Goal: Information Seeking & Learning: Learn about a topic

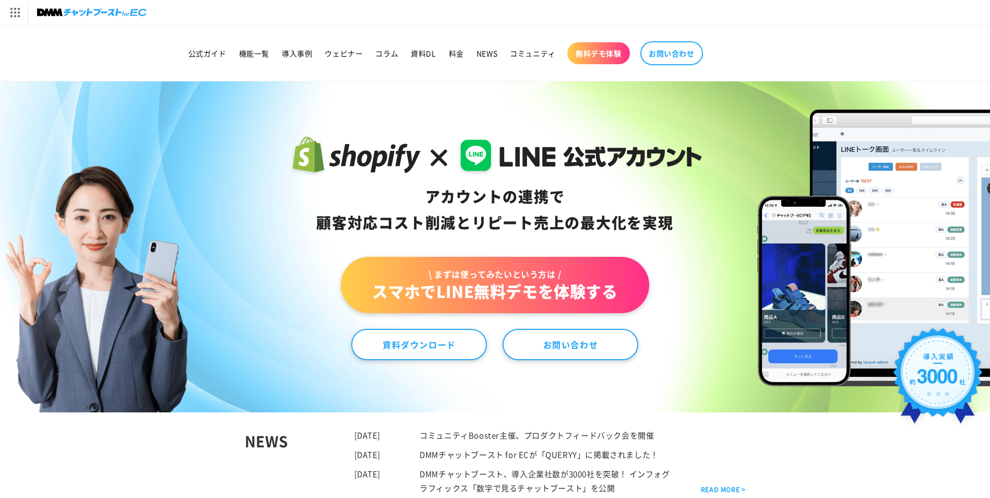
scroll to position [159, 0]
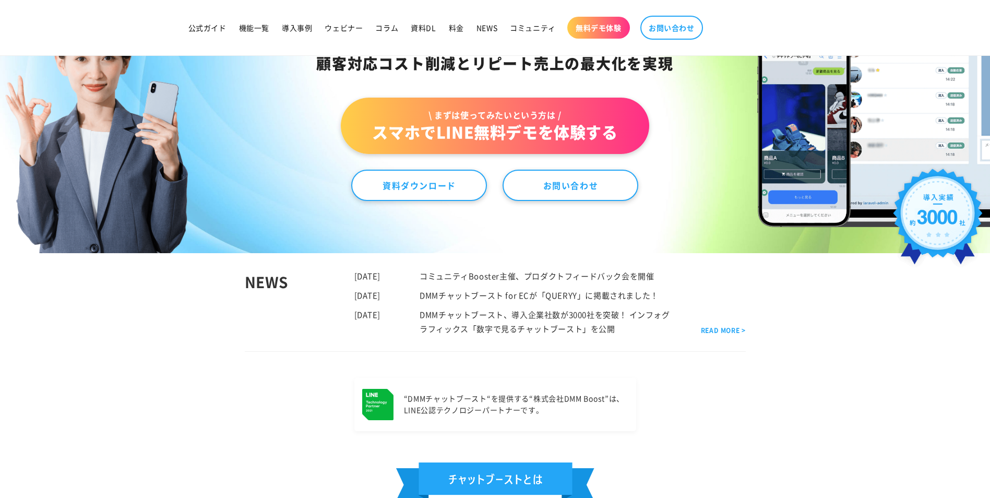
drag, startPoint x: 305, startPoint y: 191, endPoint x: 292, endPoint y: 263, distance: 73.7
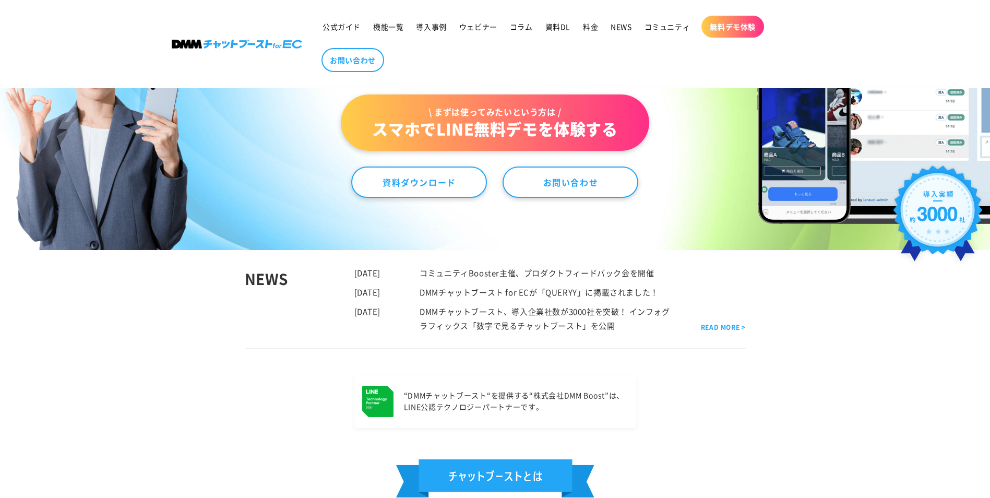
scroll to position [273, 0]
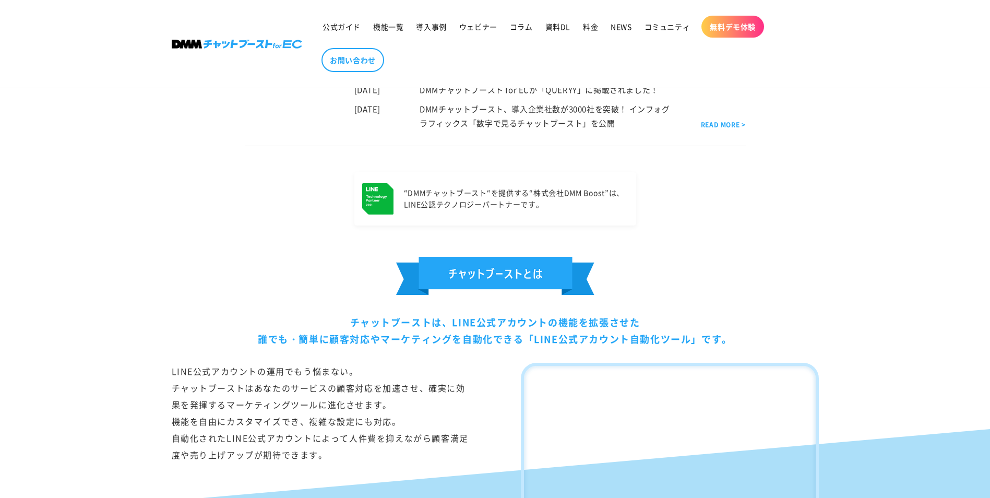
drag, startPoint x: 784, startPoint y: 286, endPoint x: 761, endPoint y: 381, distance: 97.2
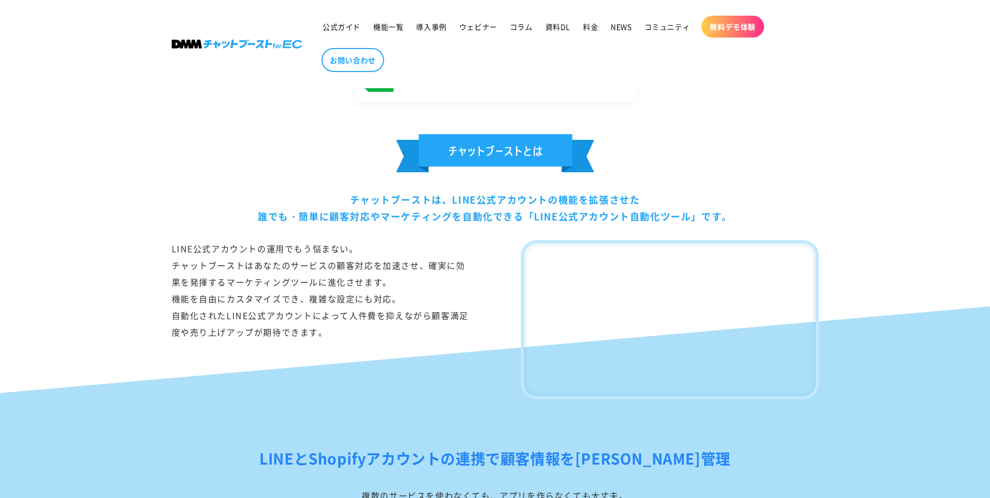
drag, startPoint x: 710, startPoint y: 257, endPoint x: 683, endPoint y: 329, distance: 76.3
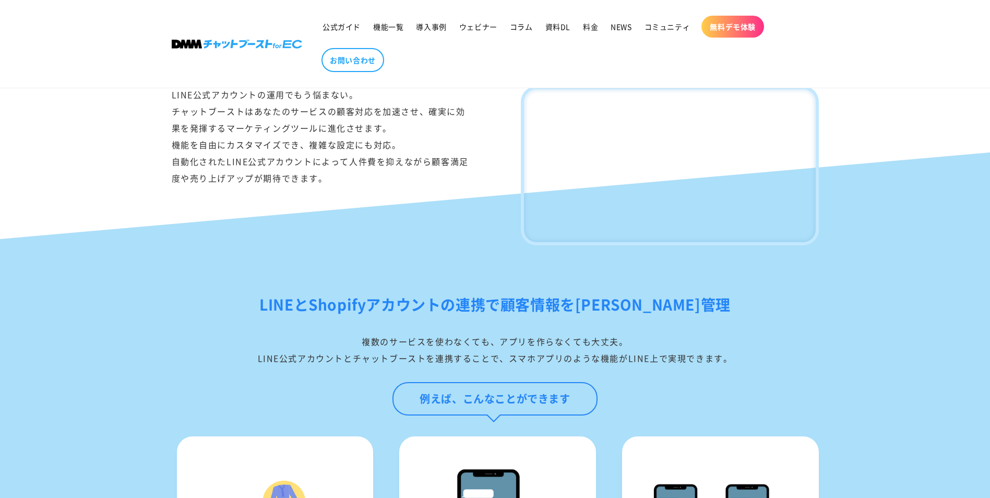
drag, startPoint x: 391, startPoint y: 269, endPoint x: 394, endPoint y: 369, distance: 99.7
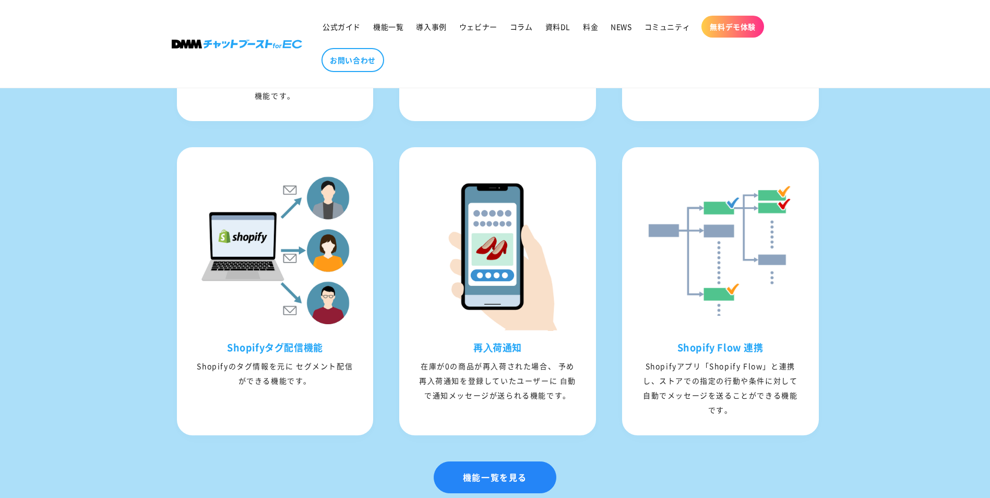
scroll to position [1497, 0]
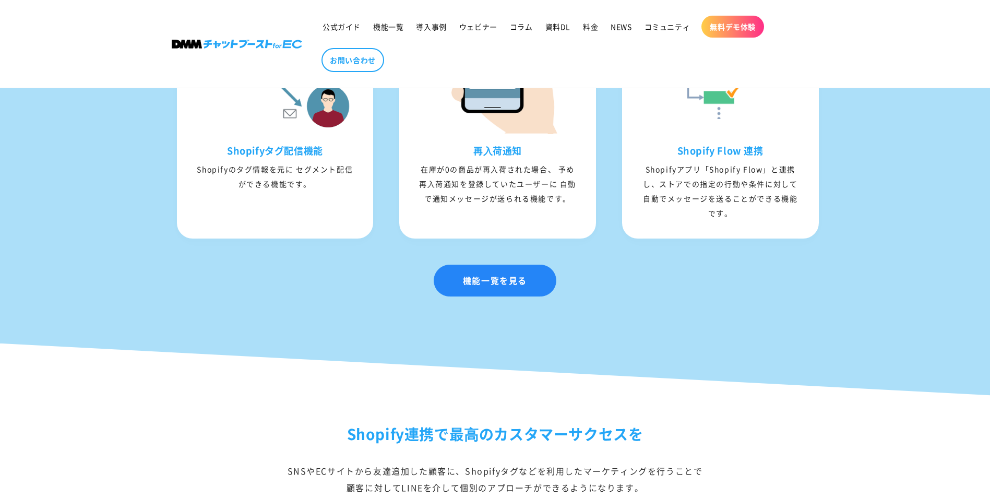
drag, startPoint x: 876, startPoint y: 289, endPoint x: 860, endPoint y: 358, distance: 71.2
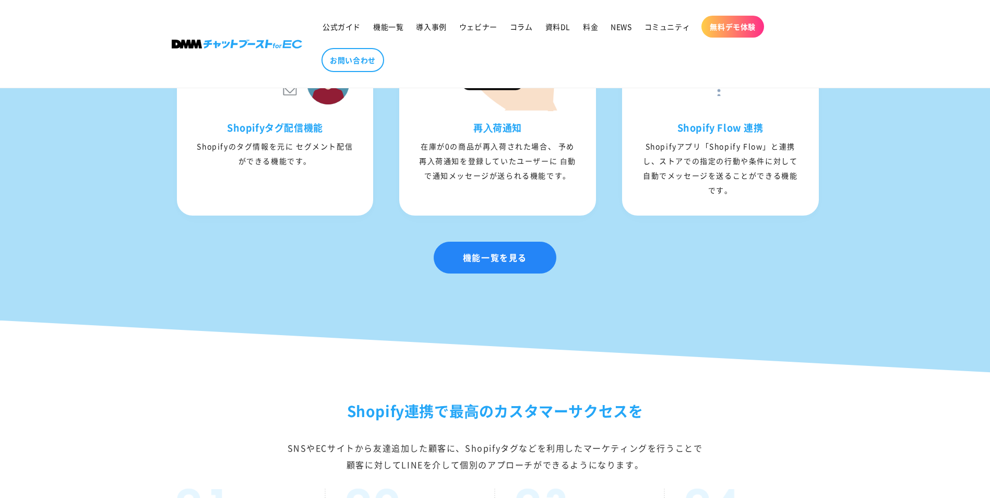
drag, startPoint x: 822, startPoint y: 305, endPoint x: 589, endPoint y: 310, distance: 232.4
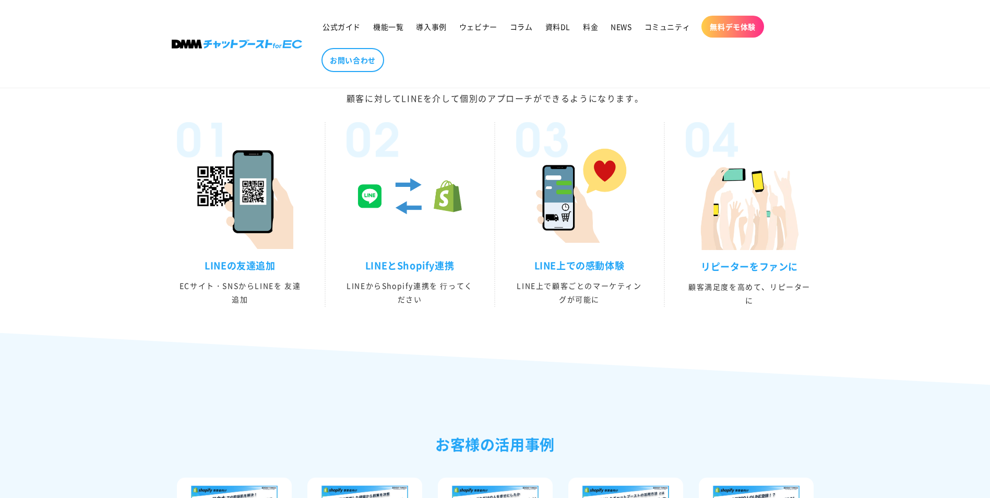
scroll to position [1810, 0]
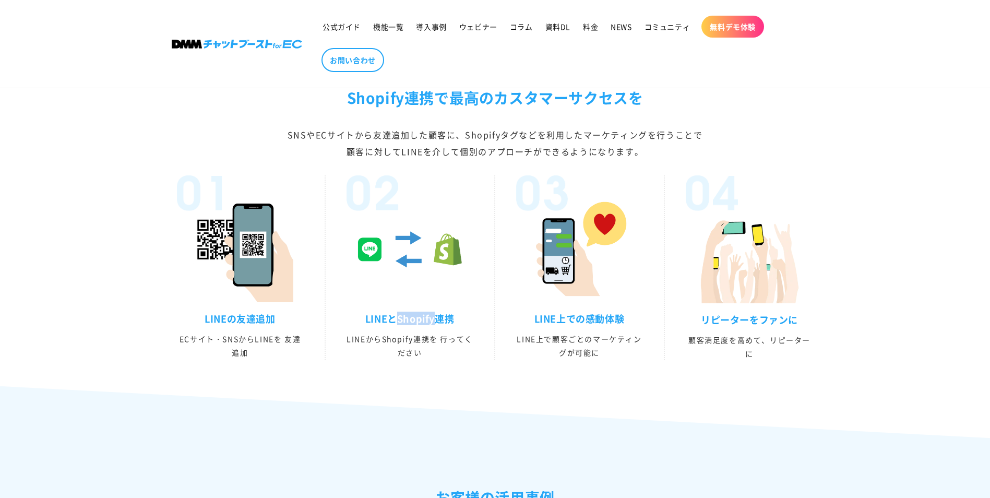
drag, startPoint x: 433, startPoint y: 335, endPoint x: 398, endPoint y: 337, distance: 35.6
click at [398, 325] on h3 "LINEとShopify連携" at bounding box center [410, 319] width 127 height 12
click at [302, 302] on div at bounding box center [240, 238] width 127 height 127
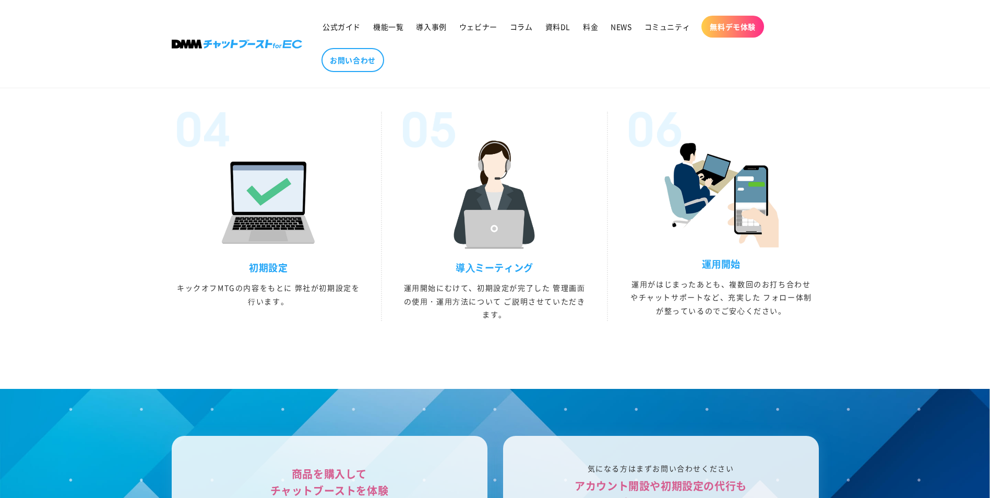
scroll to position [2855, 0]
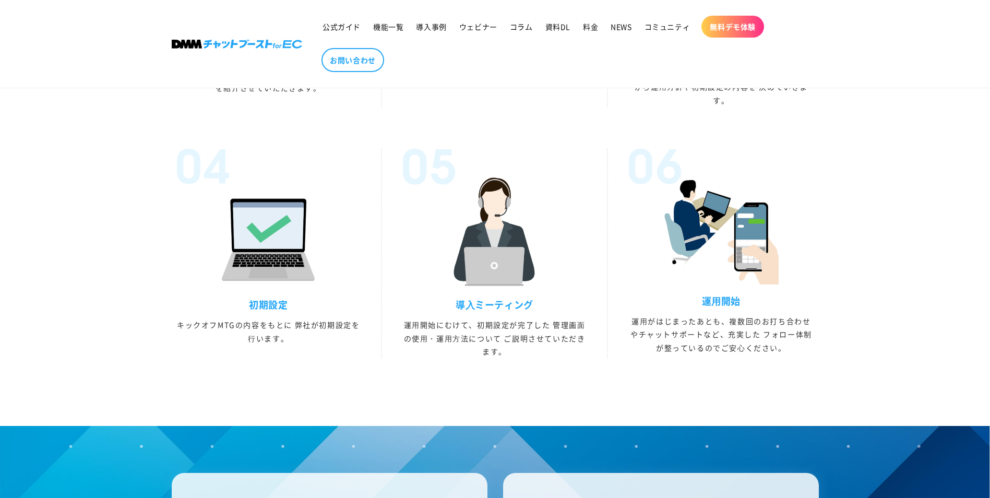
click at [467, 311] on h3 "導⼊ミーティング" at bounding box center [494, 305] width 183 height 12
drag, startPoint x: 204, startPoint y: 255, endPoint x: 145, endPoint y: 247, distance: 59.0
click at [146, 247] on div "導入までの流れ DMMチャットブーストをしっかりと活⽤していただくために、 企業毎の課題感などをヒアリングして提案・初期設定・運⽤までスムーズに進めていきます…" at bounding box center [496, 100] width 700 height 600
drag, startPoint x: 150, startPoint y: 241, endPoint x: 139, endPoint y: 240, distance: 11.0
click at [139, 240] on div "導入までの流れ DMMチャットブーストをしっかりと活⽤していただくために、 企業毎の課題感などをヒアリングして提案・初期設定・運⽤までスムーズに進めていきます…" at bounding box center [495, 100] width 990 height 600
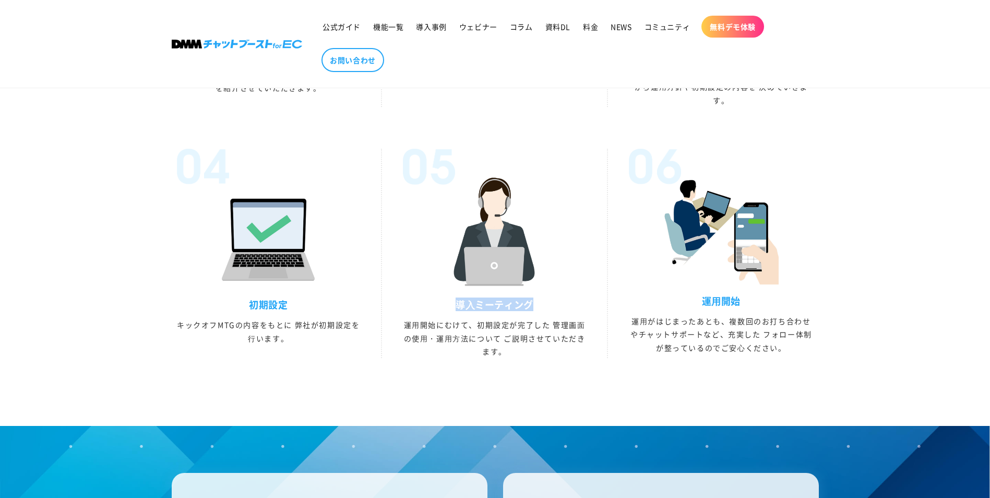
drag, startPoint x: 453, startPoint y: 324, endPoint x: 546, endPoint y: 326, distance: 92.9
click at [546, 311] on h3 "導⼊ミーティング" at bounding box center [494, 305] width 183 height 12
drag, startPoint x: 546, startPoint y: 326, endPoint x: 456, endPoint y: 323, distance: 90.4
click at [456, 323] on li "導⼊ミーティング 運⽤開始にむけて、初期設定が完了した 管理画⾯の使⽤・運⽤⽅法について ご説明させていただきます。" at bounding box center [495, 253] width 226 height 209
click at [709, 354] on p "運⽤がはじまったあとも、複数回のお打ち合わせやチャットサポートなど、充実した フォロー体制が整っているのでご安⼼ください。" at bounding box center [721, 335] width 184 height 40
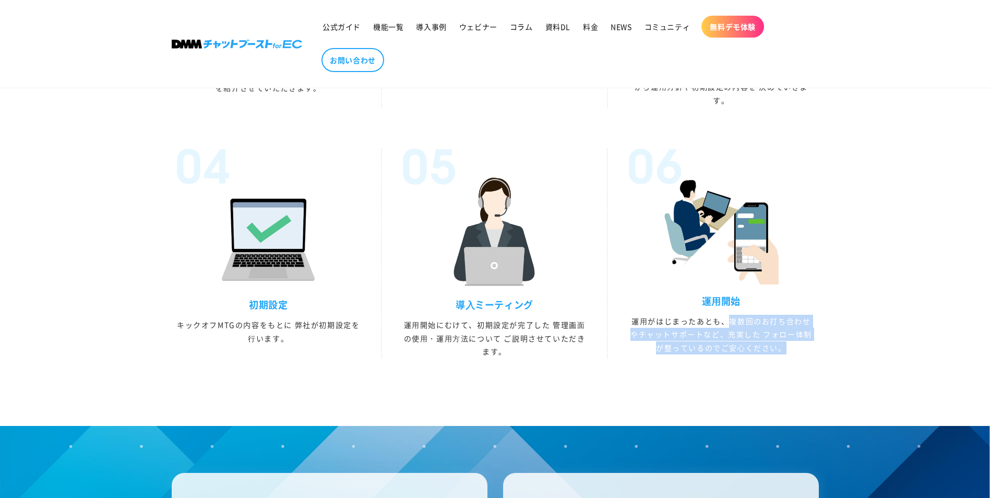
drag, startPoint x: 733, startPoint y: 338, endPoint x: 794, endPoint y: 368, distance: 67.7
click at [794, 354] on p "運⽤がはじまったあとも、複数回のお打ち合わせやチャットサポートなど、充実した フォロー体制が整っているのでご安⼼ください。" at bounding box center [721, 335] width 184 height 40
click at [659, 354] on p "運⽤がはじまったあとも、複数回のお打ち合わせやチャットサポートなど、充実した フォロー体制が整っているのでご安⼼ください。" at bounding box center [721, 335] width 184 height 40
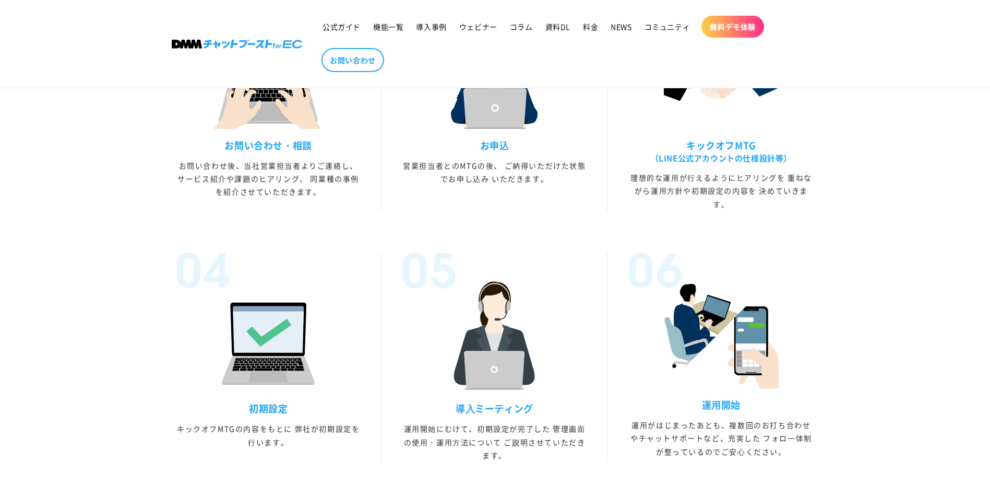
drag, startPoint x: 552, startPoint y: 333, endPoint x: 536, endPoint y: 267, distance: 68.2
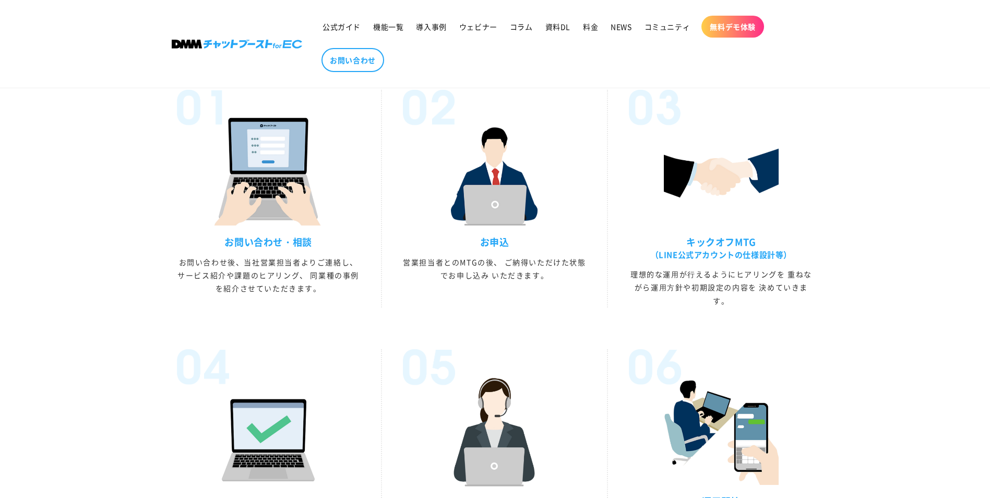
drag, startPoint x: 512, startPoint y: 358, endPoint x: 498, endPoint y: 304, distance: 55.7
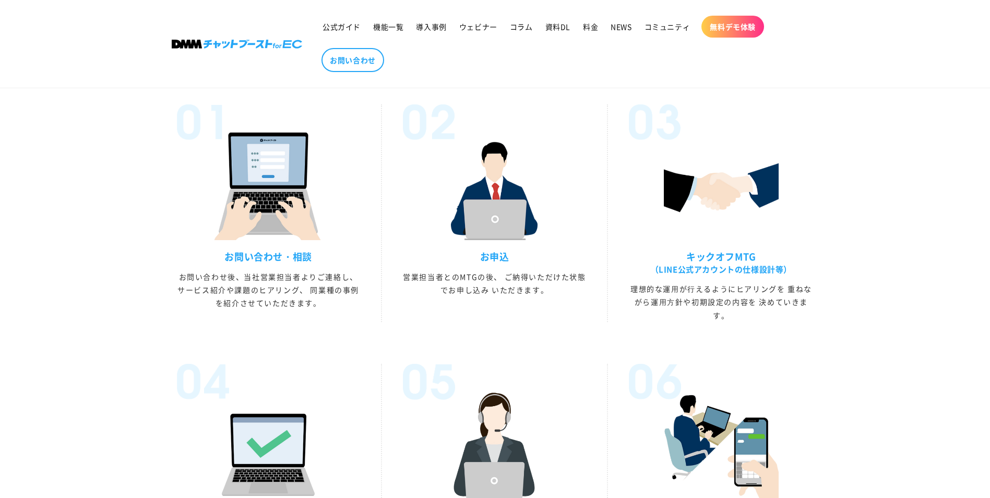
drag, startPoint x: 479, startPoint y: 241, endPoint x: 472, endPoint y: 244, distance: 7.8
drag, startPoint x: 472, startPoint y: 244, endPoint x: 416, endPoint y: 217, distance: 62.1
click at [416, 217] on div at bounding box center [494, 172] width 183 height 136
drag, startPoint x: 356, startPoint y: 210, endPoint x: 281, endPoint y: 200, distance: 75.3
click at [280, 205] on img at bounding box center [268, 182] width 115 height 115
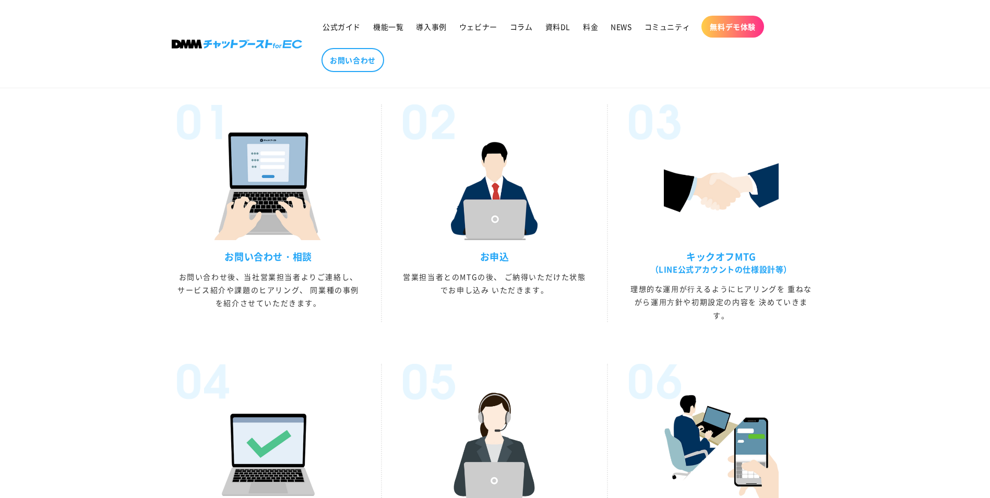
drag, startPoint x: 386, startPoint y: 214, endPoint x: 351, endPoint y: 194, distance: 40.0
click at [351, 194] on div at bounding box center [268, 172] width 183 height 136
drag, startPoint x: 352, startPoint y: 194, endPoint x: 345, endPoint y: 190, distance: 8.2
click at [345, 190] on div at bounding box center [268, 172] width 183 height 136
click at [344, 190] on div at bounding box center [268, 172] width 183 height 136
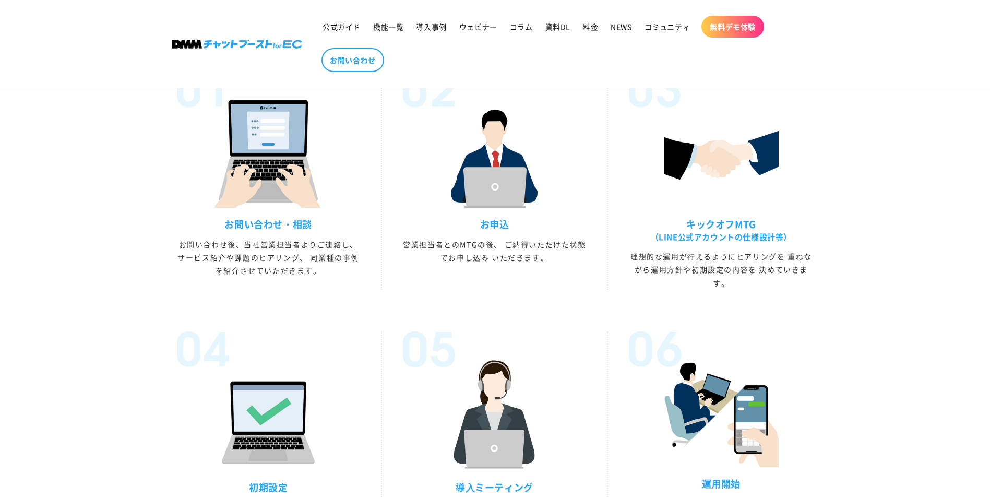
scroll to position [2790, 0]
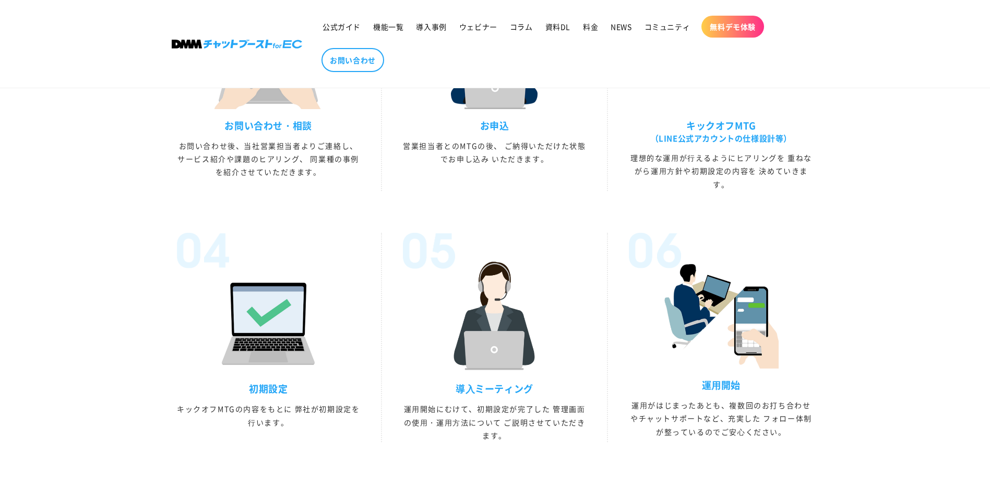
drag, startPoint x: 336, startPoint y: 196, endPoint x: 307, endPoint y: 276, distance: 84.2
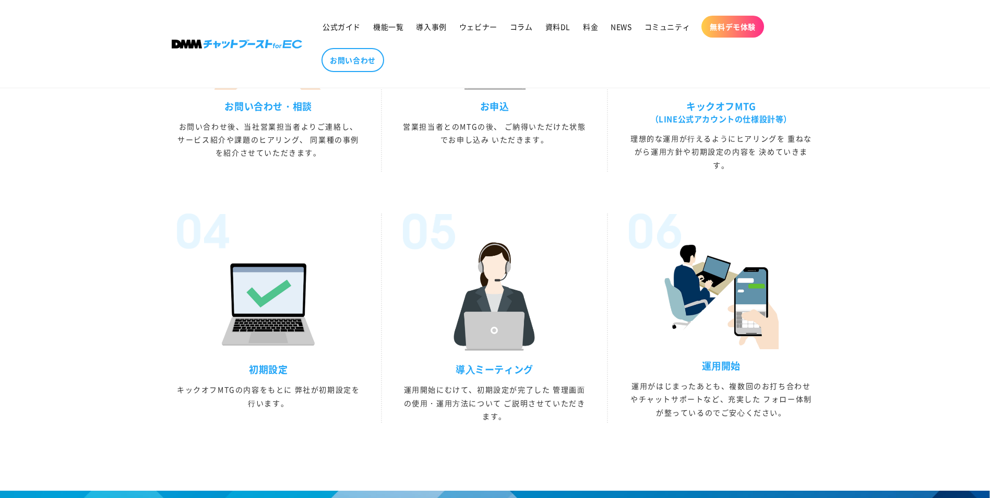
drag, startPoint x: 291, startPoint y: 263, endPoint x: 271, endPoint y: 244, distance: 27.0
click at [271, 244] on div at bounding box center [268, 283] width 183 height 139
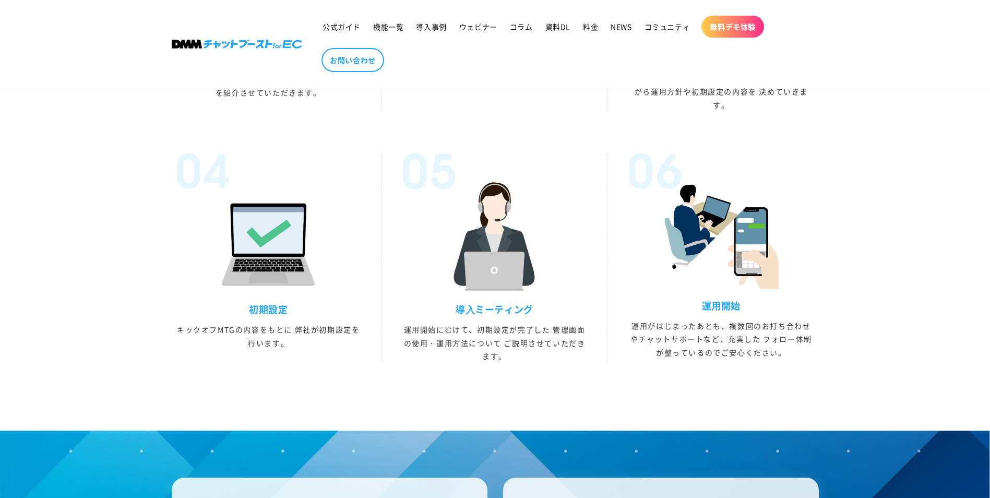
scroll to position [2986, 0]
